Goal: Transaction & Acquisition: Purchase product/service

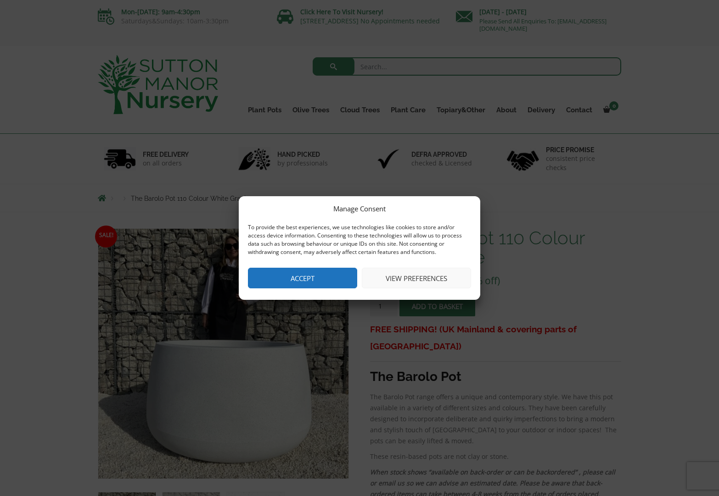
click at [320, 274] on button "Accept" at bounding box center [302, 278] width 109 height 21
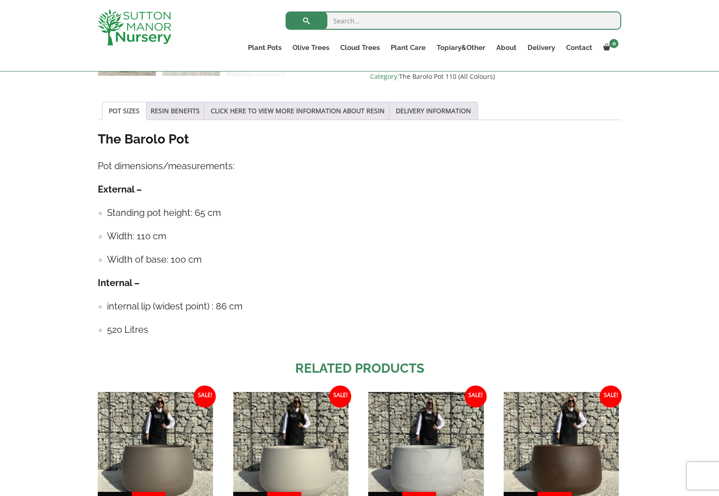
scroll to position [457, 0]
click at [175, 112] on link "RESIN BENEFITS" at bounding box center [175, 111] width 49 height 17
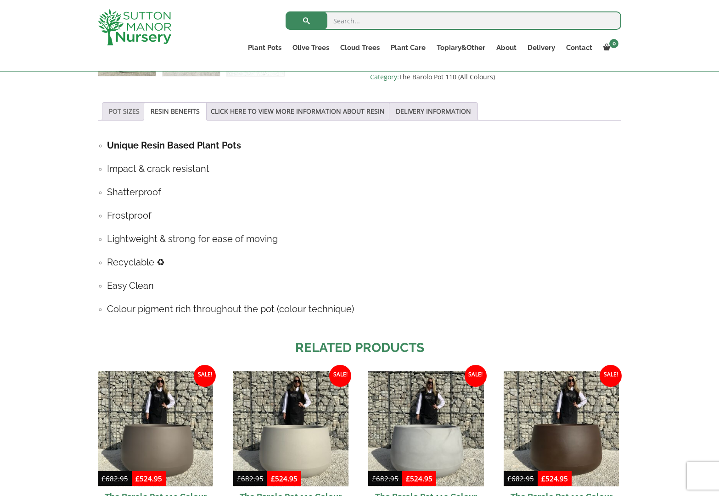
click at [127, 110] on link "POT SIZES" at bounding box center [124, 111] width 31 height 17
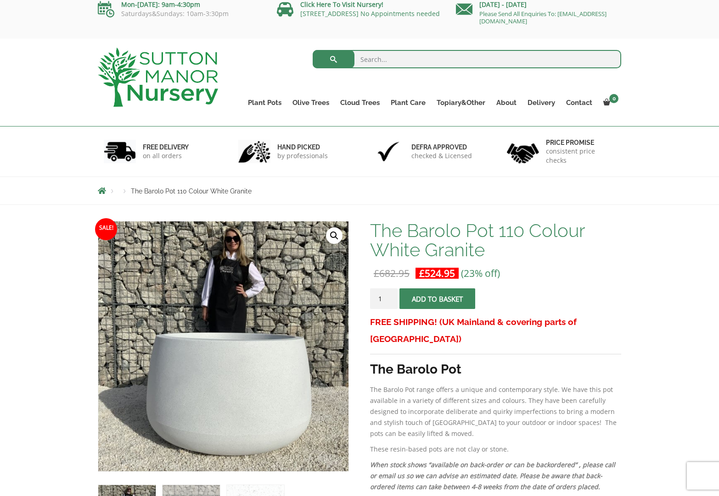
scroll to position [0, 0]
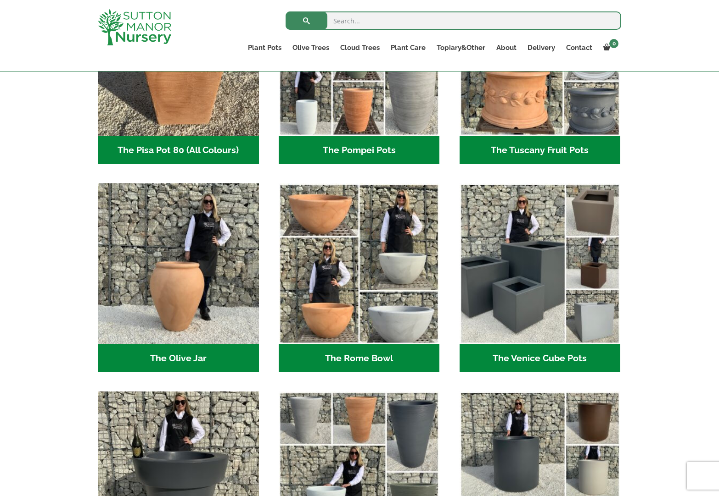
scroll to position [771, 0]
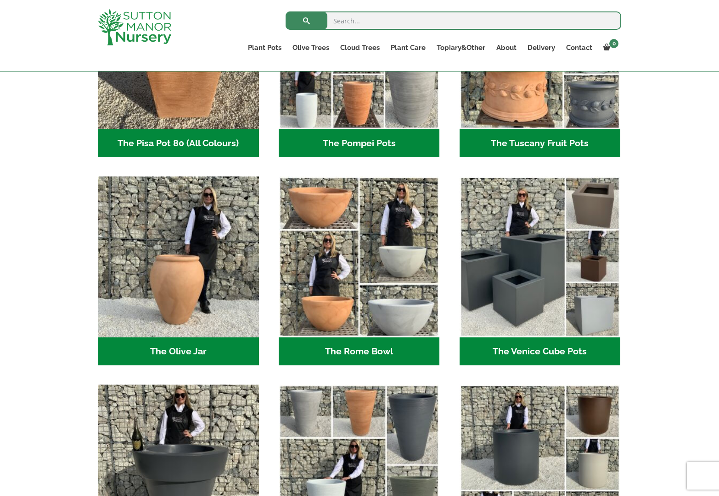
click at [539, 351] on h2 "The Venice Cube Pots (12)" at bounding box center [539, 352] width 161 height 28
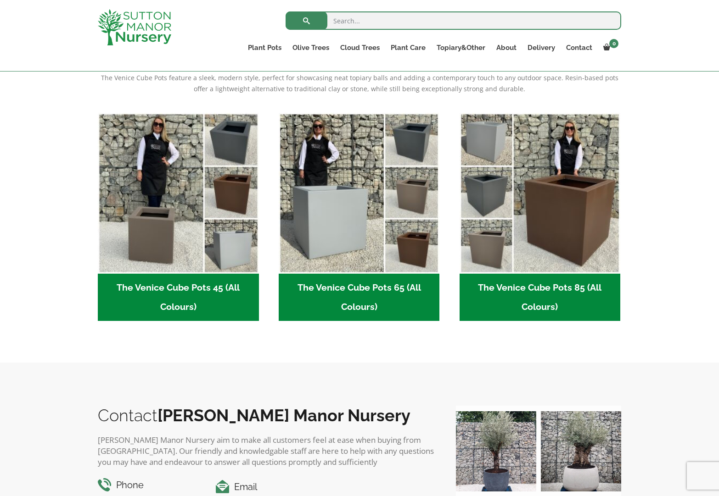
click at [501, 284] on h2 "The Venice Cube Pots 85 (All Colours) (4)" at bounding box center [539, 298] width 161 height 48
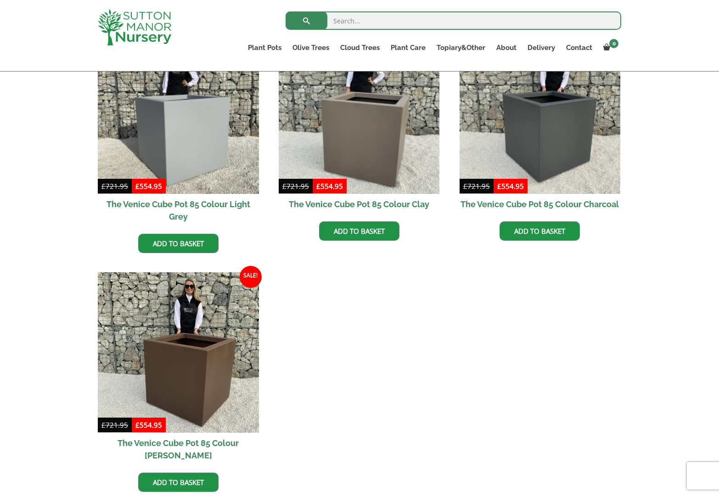
scroll to position [274, 0]
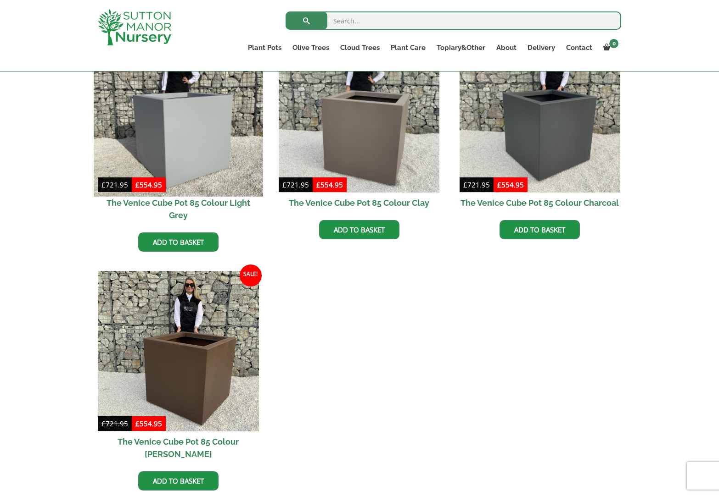
click at [189, 180] on img at bounding box center [178, 112] width 169 height 169
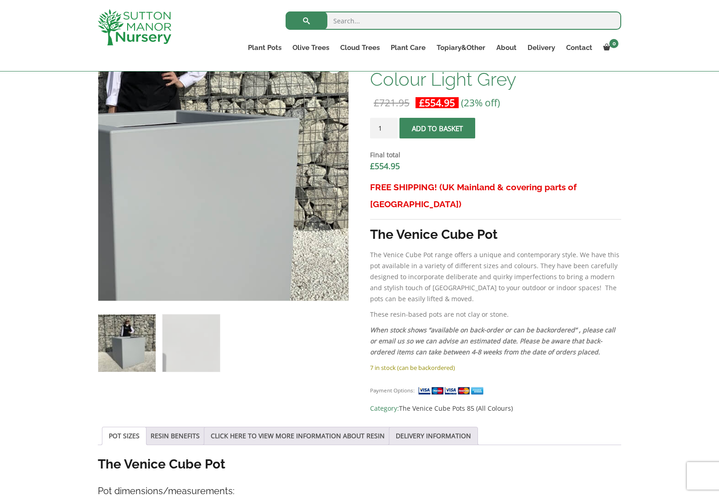
scroll to position [304, 0]
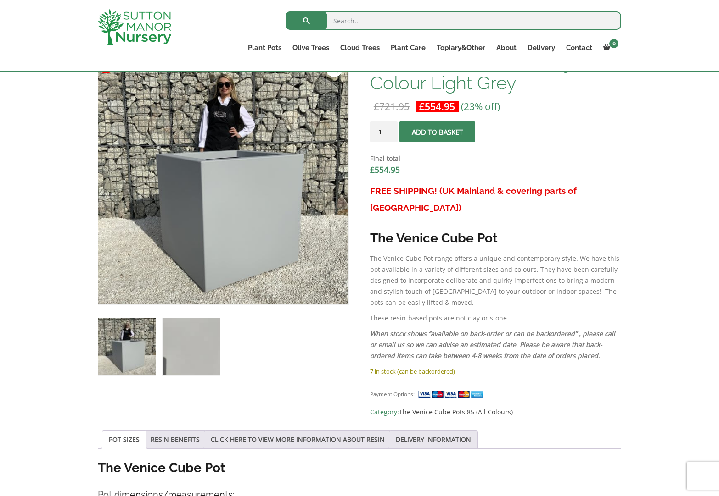
click at [190, 349] on img at bounding box center [190, 346] width 57 height 57
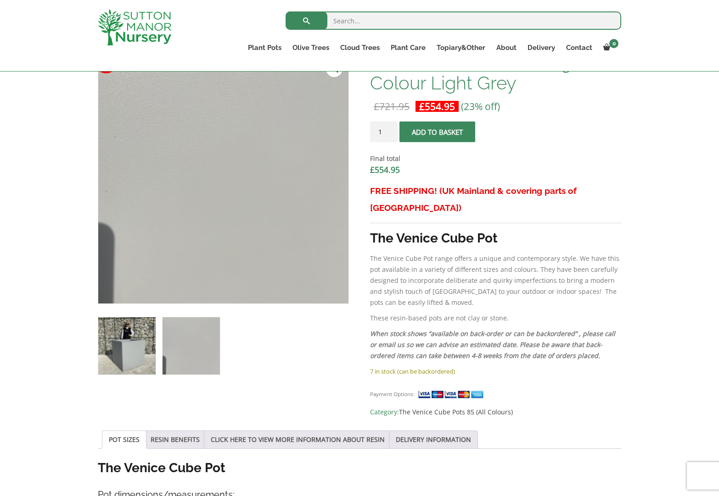
click at [127, 349] on img at bounding box center [126, 346] width 57 height 57
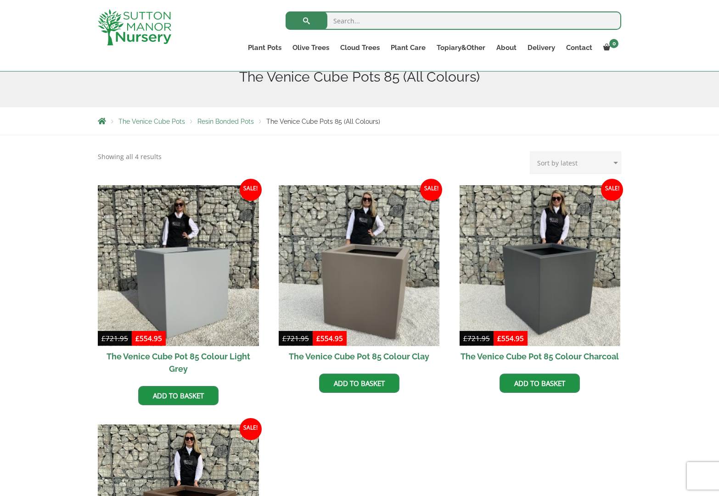
scroll to position [120, 0]
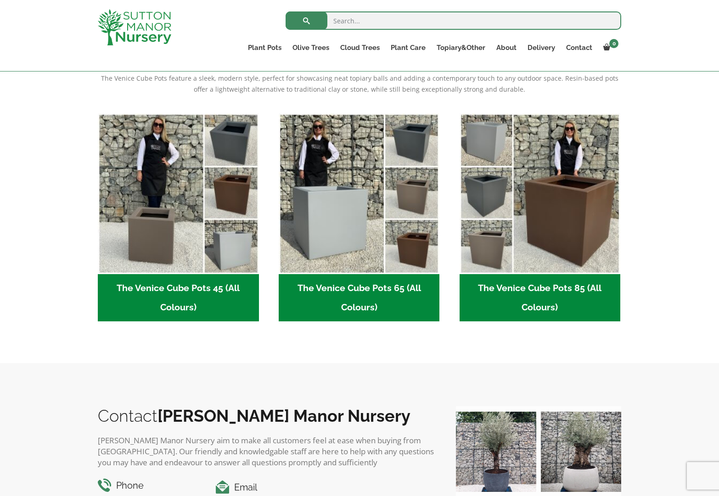
click at [380, 288] on h2 "The Venice Cube Pots 65 (All Colours) (4)" at bounding box center [359, 298] width 161 height 48
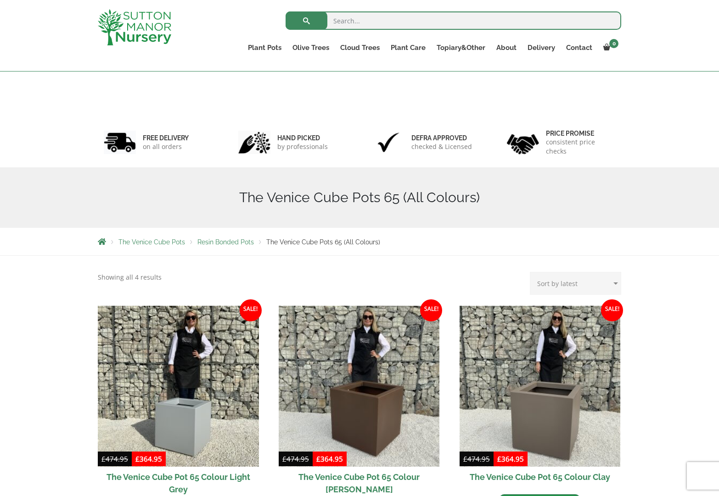
scroll to position [178, 0]
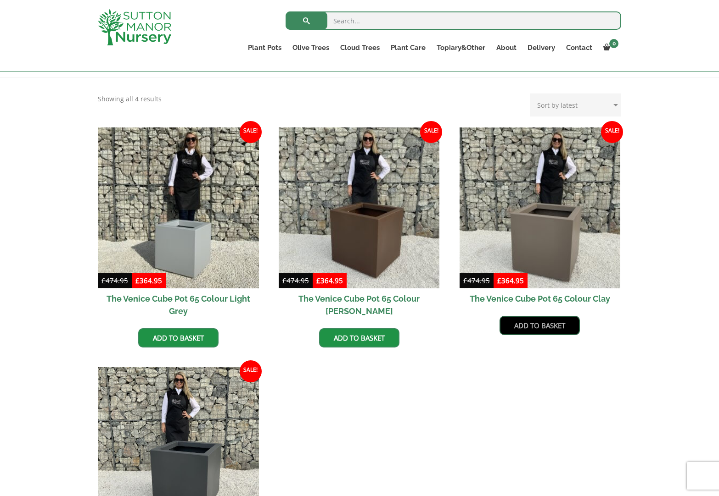
click at [537, 324] on link "Add to basket" at bounding box center [539, 325] width 80 height 19
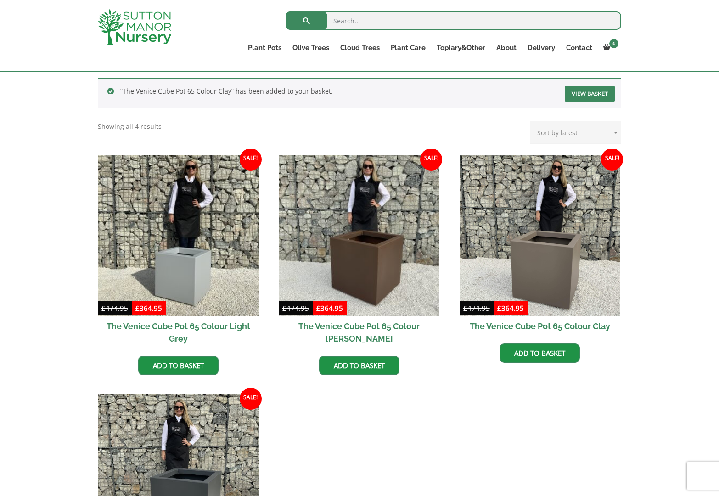
click at [545, 325] on h2 "The Venice Cube Pot 65 Colour Clay" at bounding box center [539, 326] width 161 height 21
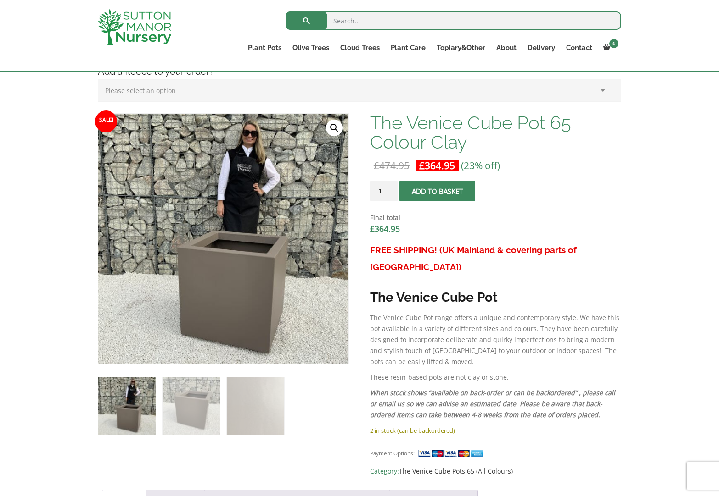
scroll to position [244, 0]
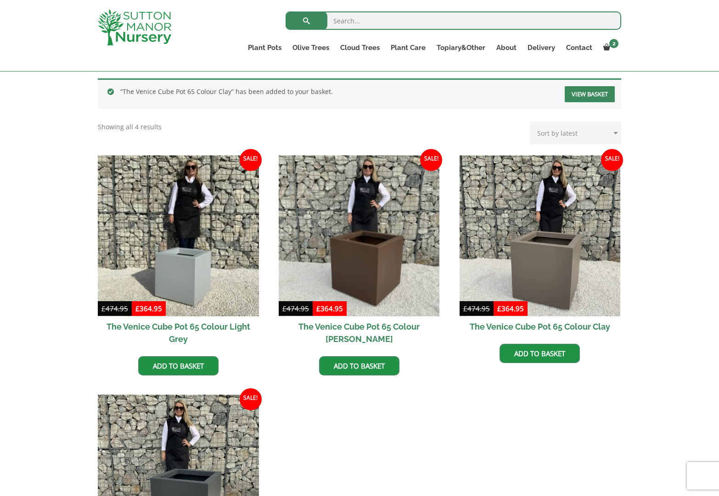
scroll to position [194, 0]
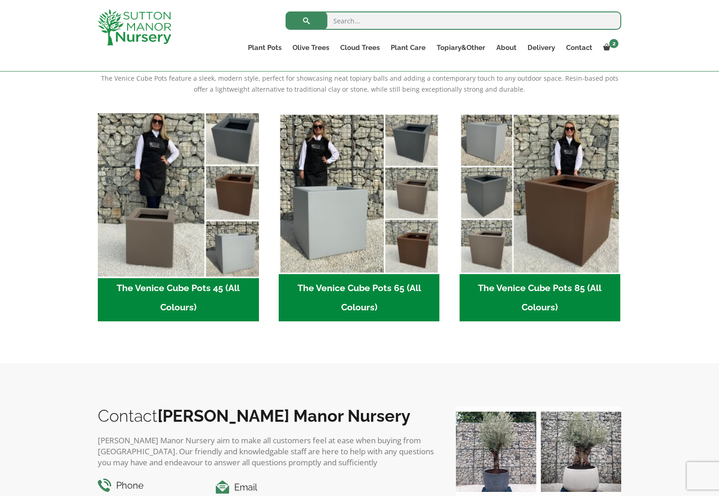
click at [182, 192] on img "Visit product category The Venice Cube Pots 45 (All Colours)" at bounding box center [178, 193] width 169 height 169
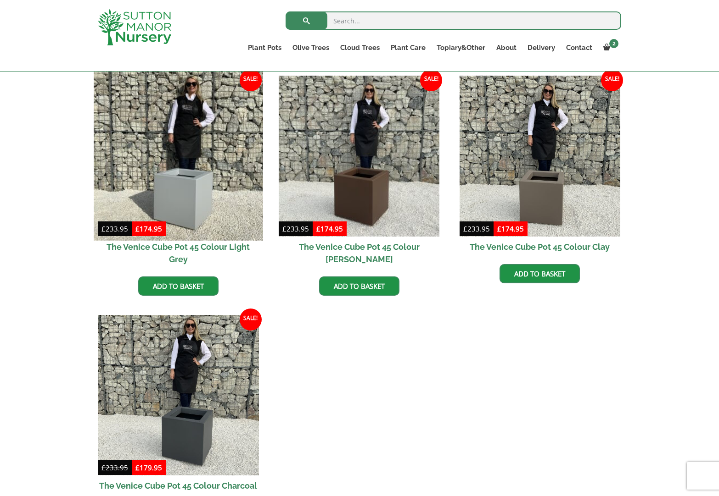
click at [195, 177] on img at bounding box center [178, 156] width 169 height 169
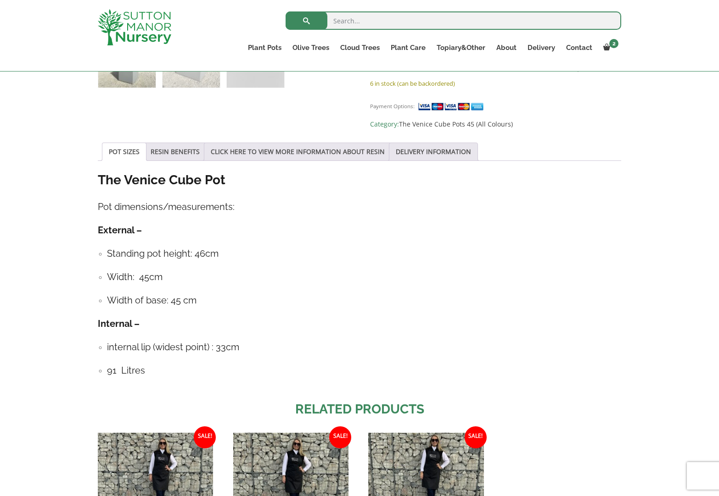
scroll to position [593, 0]
